Goal: Find specific page/section: Find specific page/section

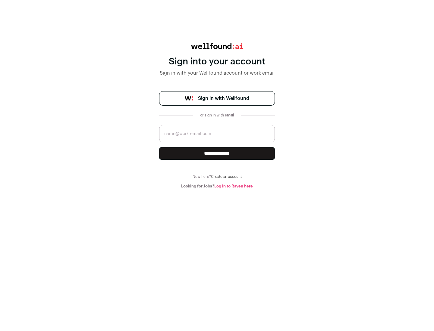
click at [223, 99] on span "Sign in with Wellfound" at bounding box center [223, 98] width 51 height 7
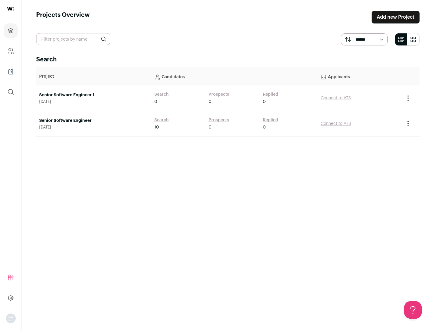
click at [93, 121] on link "Senior Software Engineer" at bounding box center [93, 121] width 109 height 6
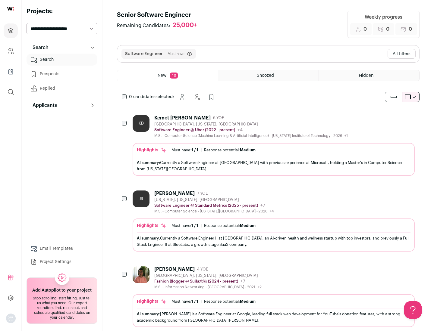
click at [268, 146] on div "Highlights Must have: 1 / 1 How many must haves have been fulfilled? | Response…" at bounding box center [274, 159] width 282 height 33
